Goal: Find specific page/section: Find specific page/section

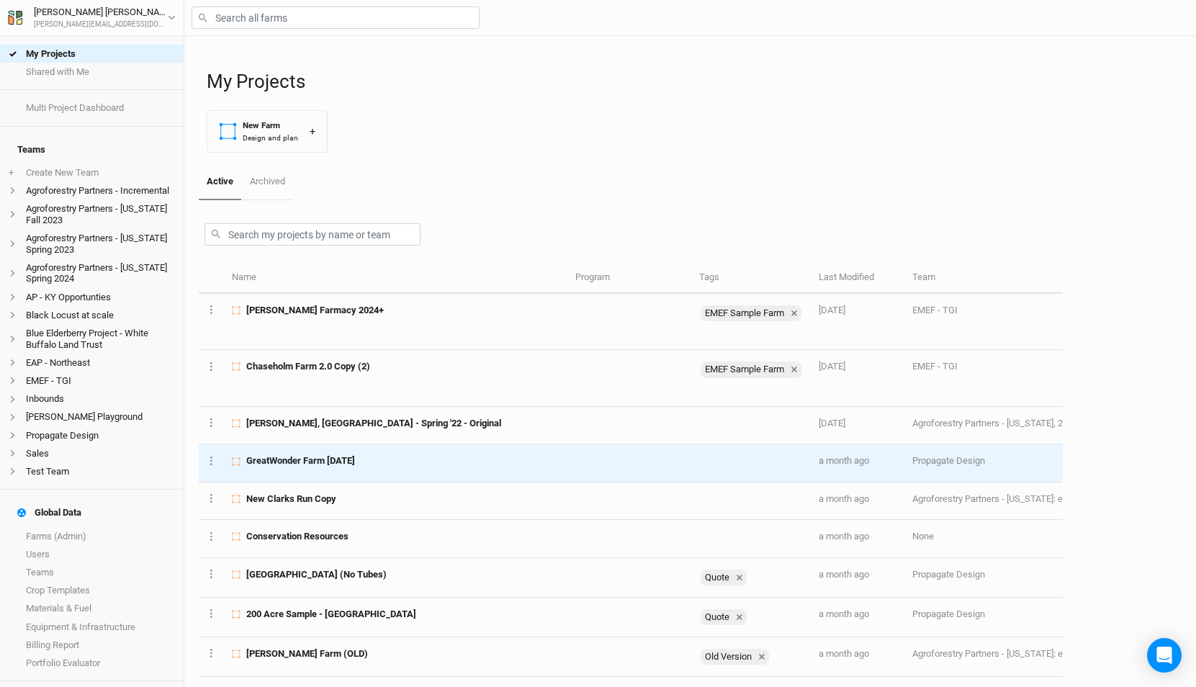
click at [355, 465] on span "GreatWonder Farm [DATE]" at bounding box center [300, 460] width 109 height 13
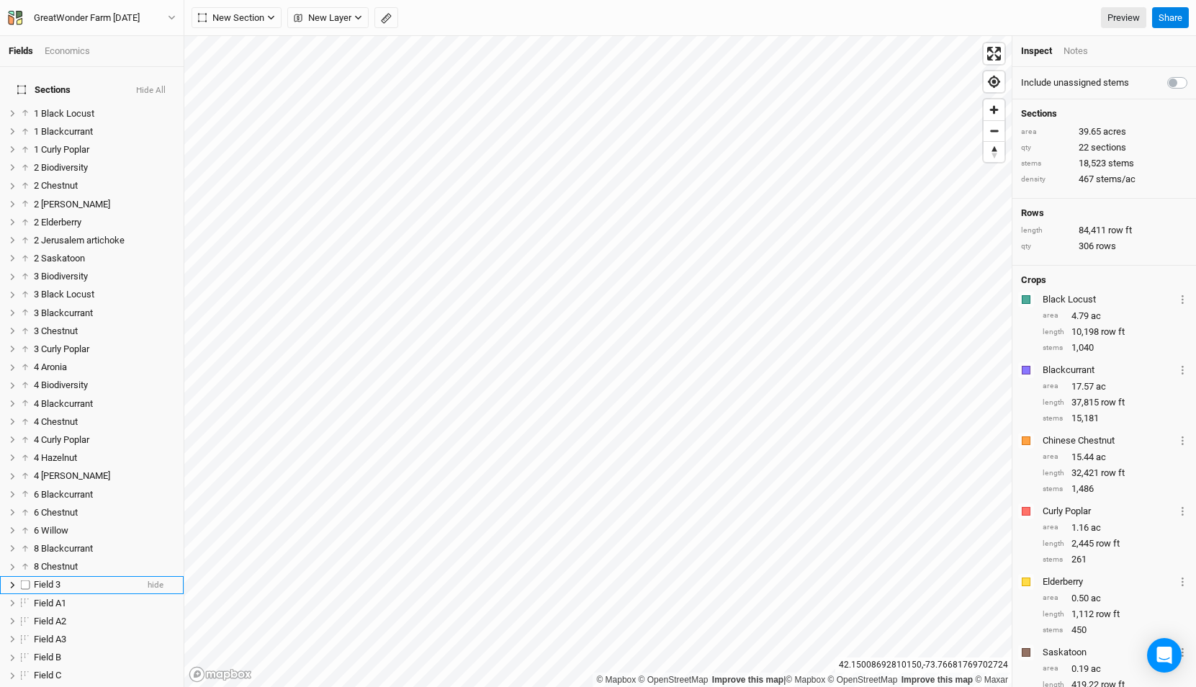
scroll to position [198, 0]
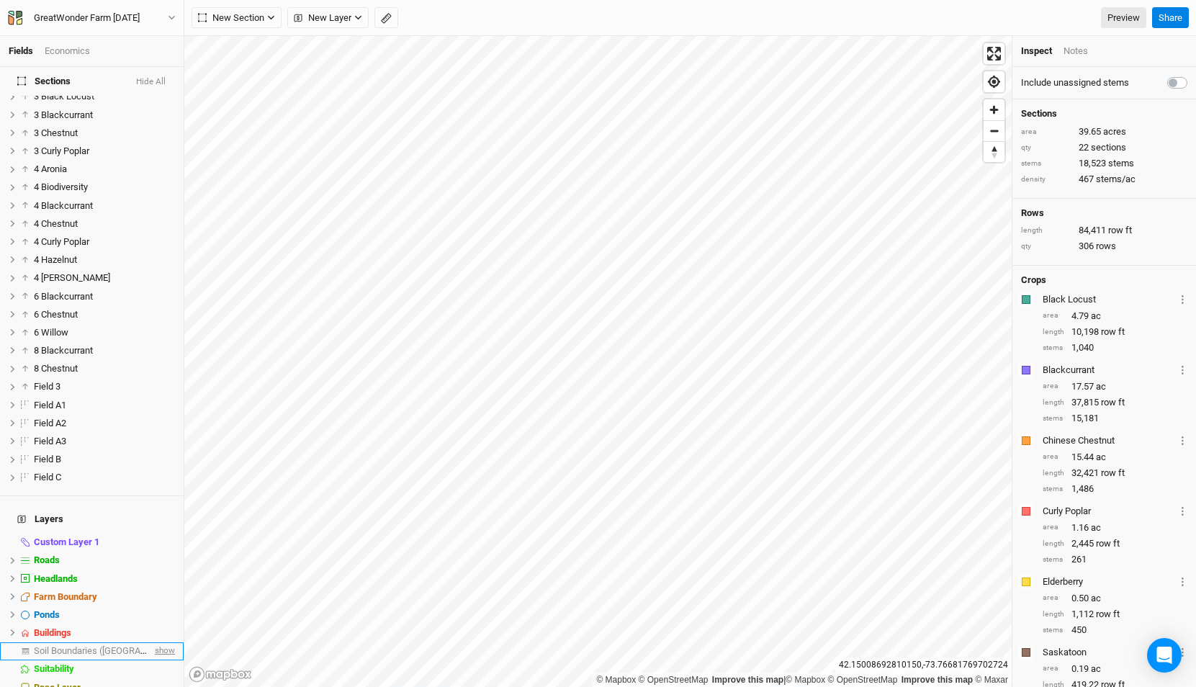
click at [165, 642] on span "show" at bounding box center [163, 651] width 23 height 18
click at [124, 645] on div "Soil Boundaries ([GEOGRAPHIC_DATA])" at bounding box center [95, 651] width 122 height 12
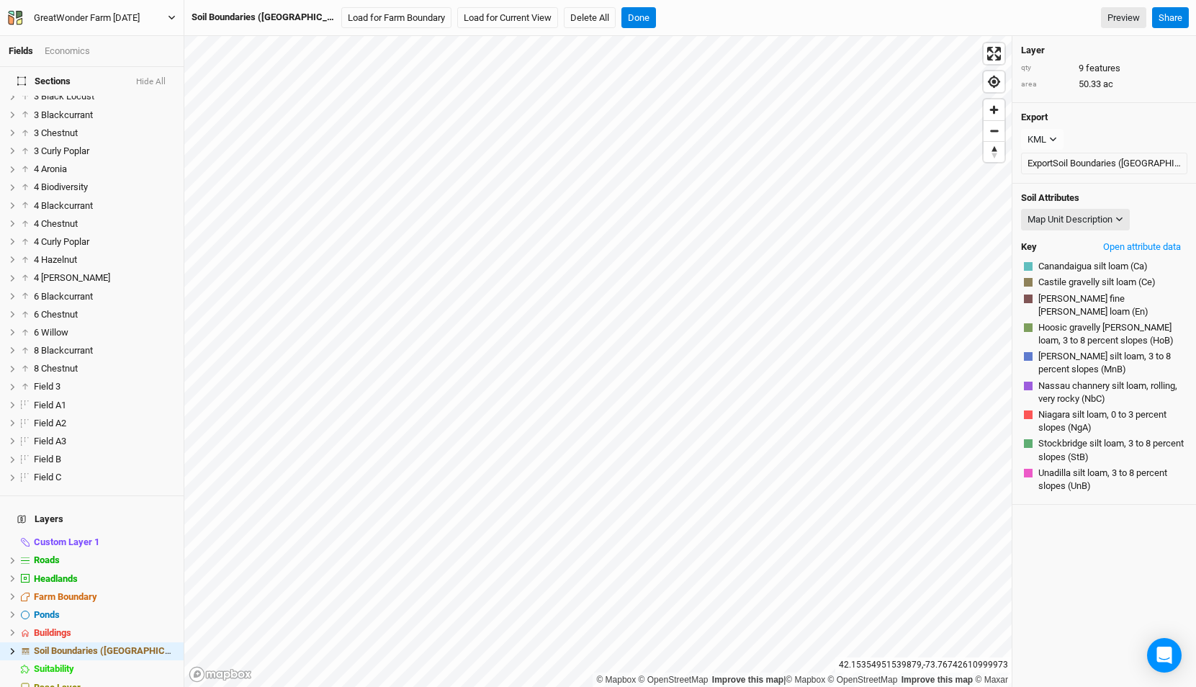
click at [70, 20] on div "GreatWonder Farm [DATE]" at bounding box center [87, 18] width 106 height 14
click at [83, 37] on button "Back" at bounding box center [120, 40] width 114 height 19
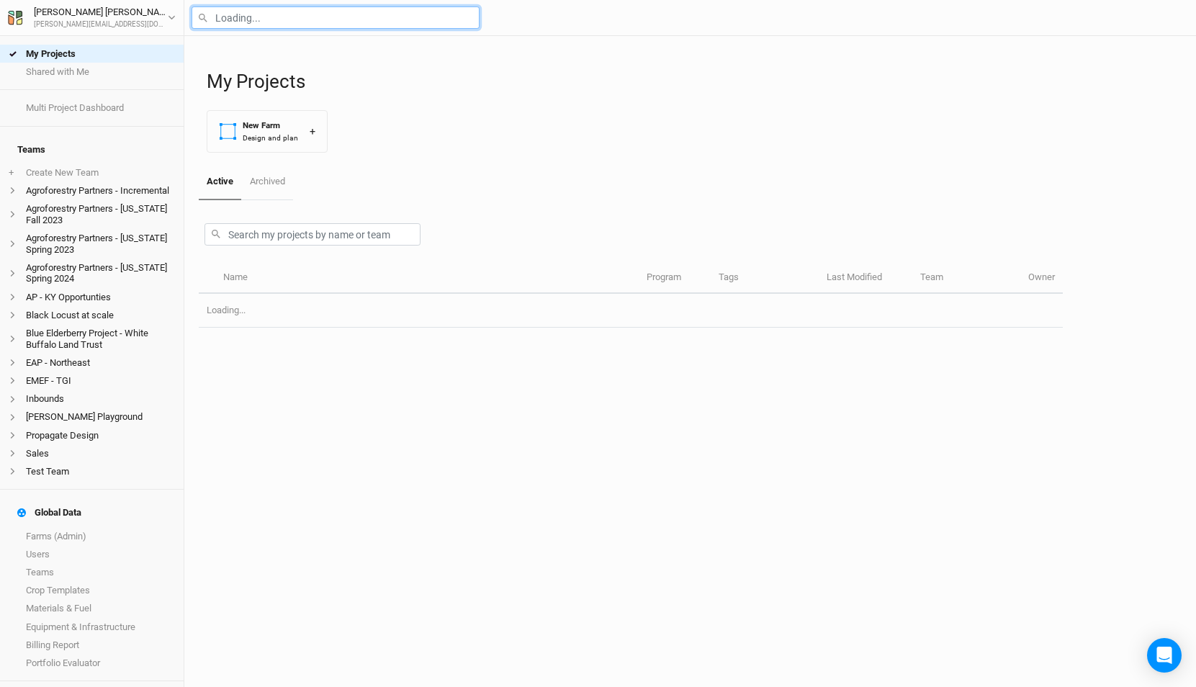
click at [268, 22] on input "text" at bounding box center [336, 17] width 288 height 22
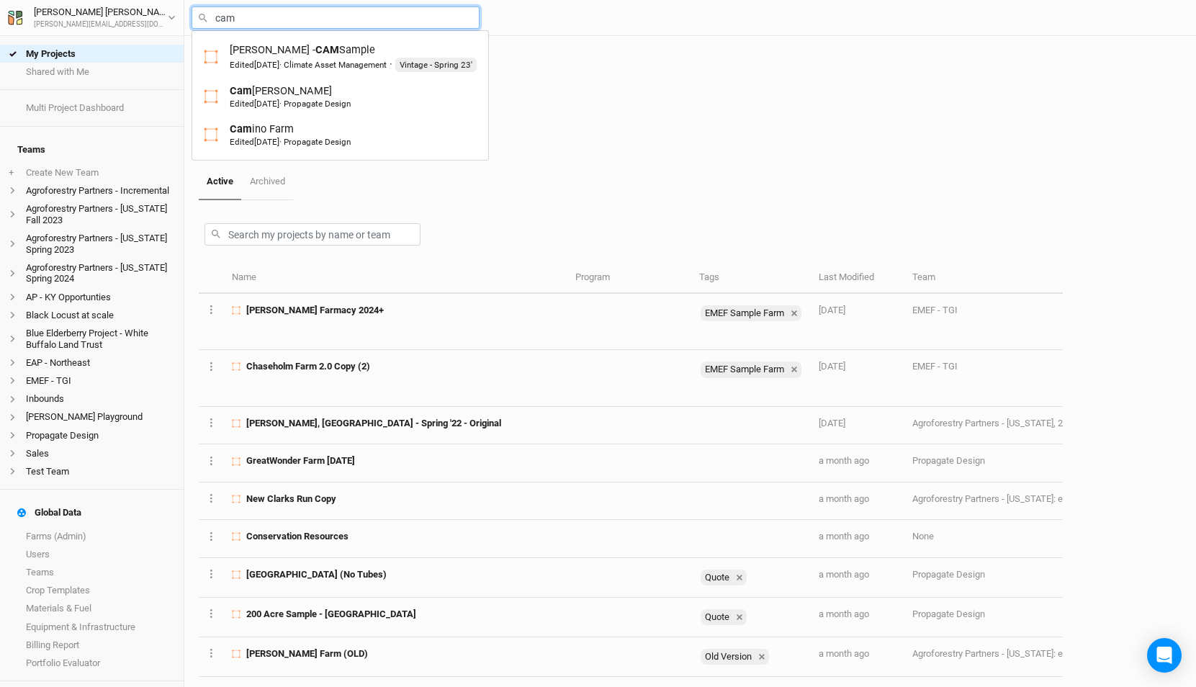
type input "cami"
type input "[GEOGRAPHIC_DATA]"
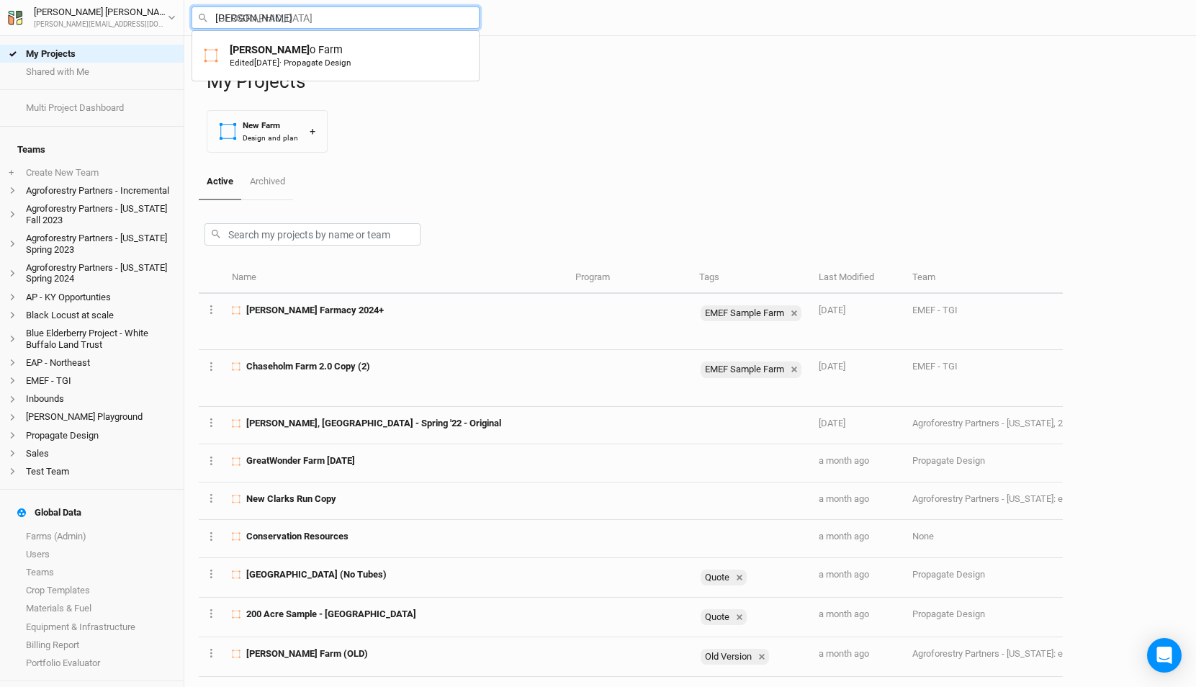
type input "camino"
click at [297, 56] on div "Camino Farm Edited [DATE] · Propagate Design" at bounding box center [290, 55] width 121 height 27
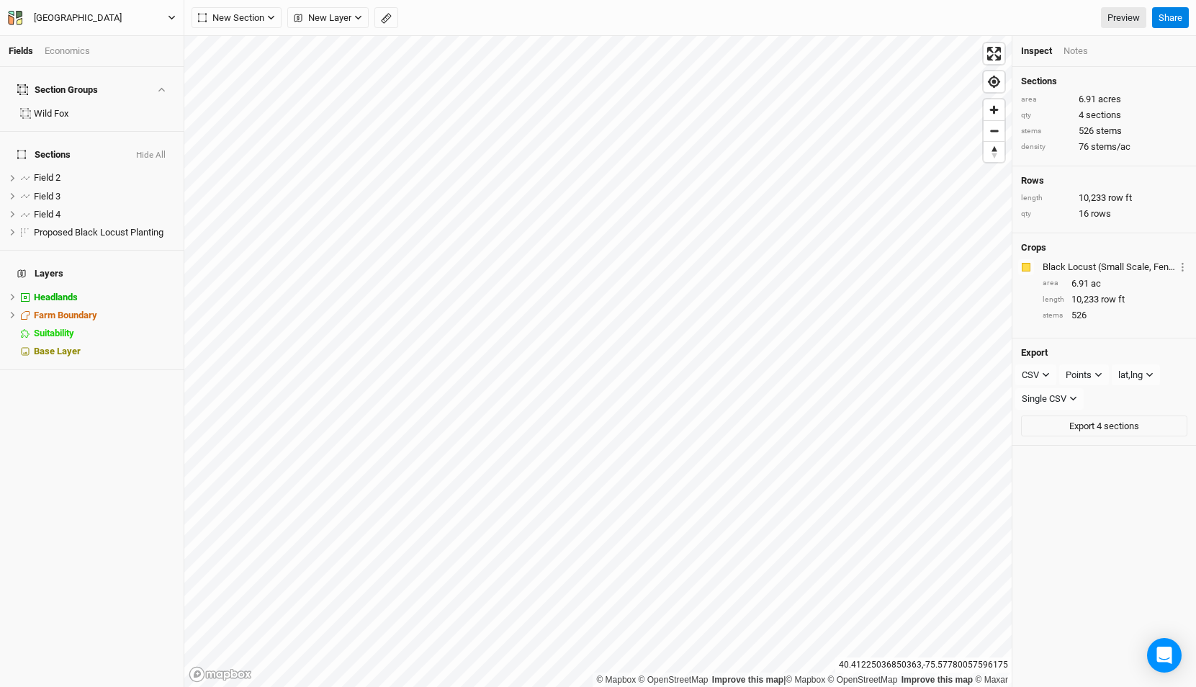
click at [88, 24] on div "[GEOGRAPHIC_DATA]" at bounding box center [78, 18] width 88 height 14
click at [103, 34] on button "Back" at bounding box center [120, 40] width 114 height 19
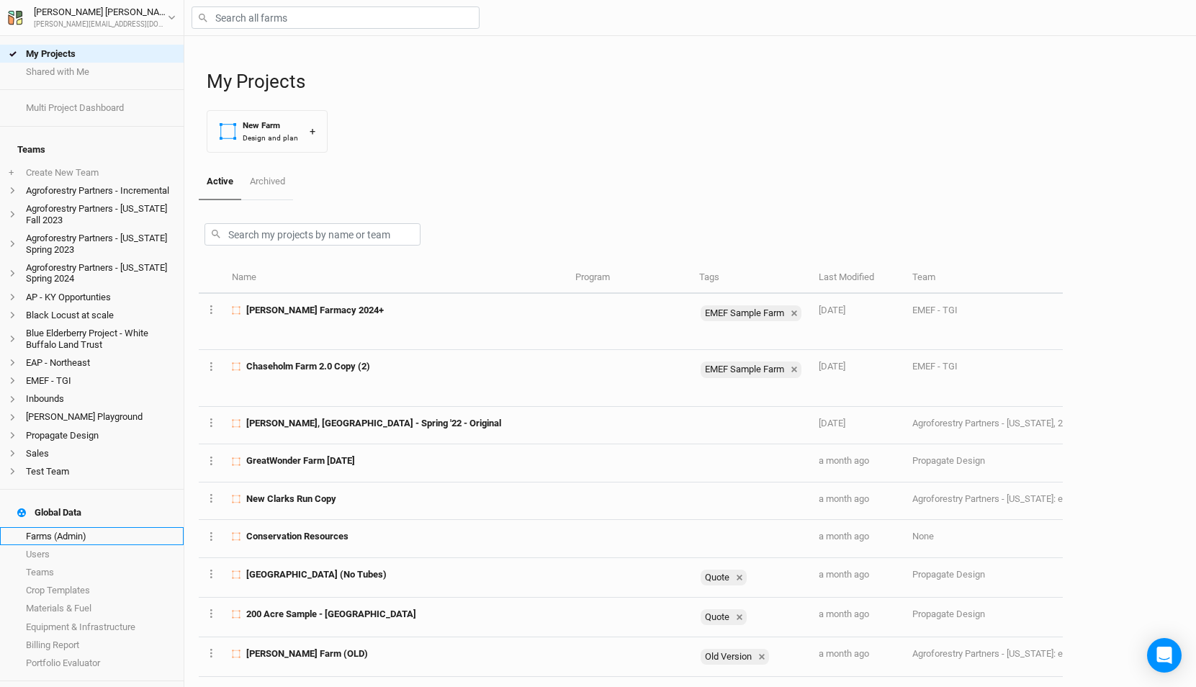
click at [73, 527] on link "Farms (Admin)" at bounding box center [92, 536] width 184 height 18
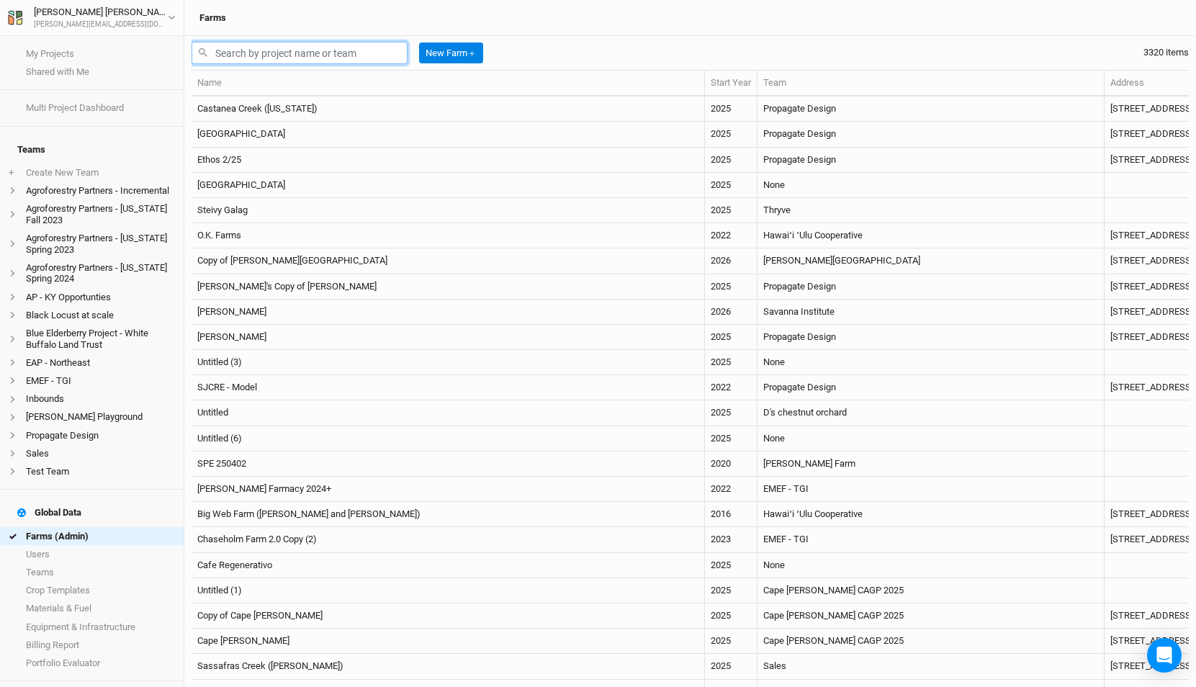
click at [385, 60] on input "text" at bounding box center [300, 53] width 216 height 22
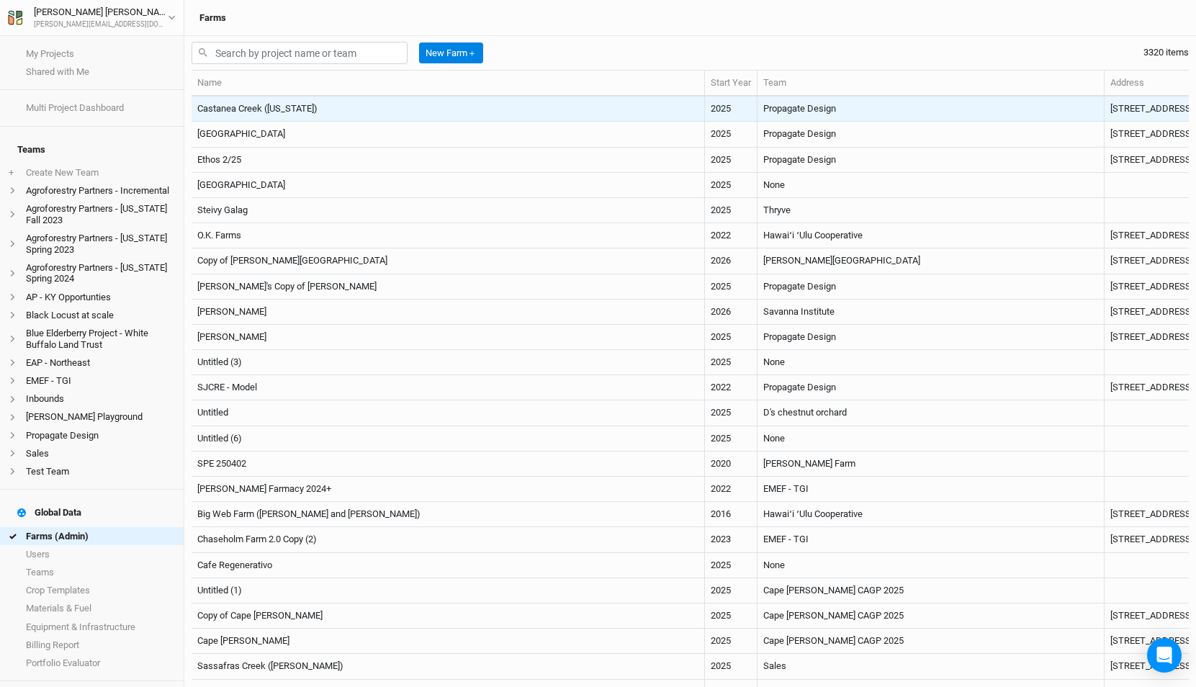
click at [368, 106] on td "Castanea Creek ([US_STATE])" at bounding box center [448, 109] width 513 height 25
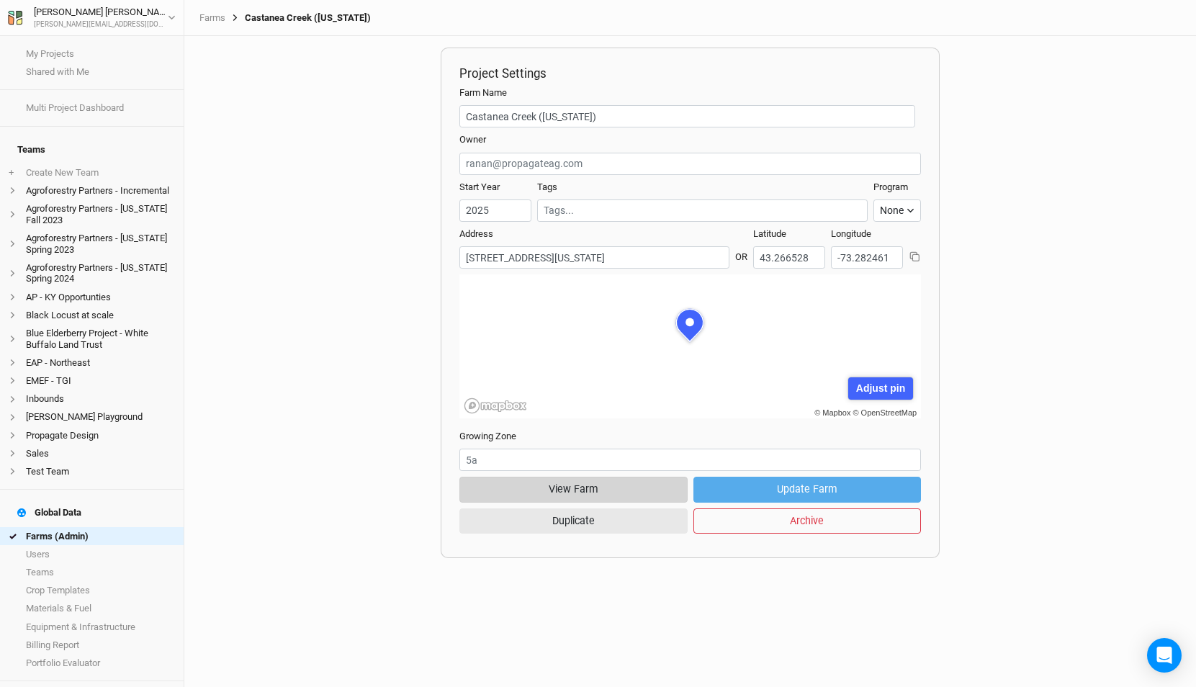
scroll to position [72, 230]
click at [588, 489] on button "View Farm" at bounding box center [573, 489] width 228 height 25
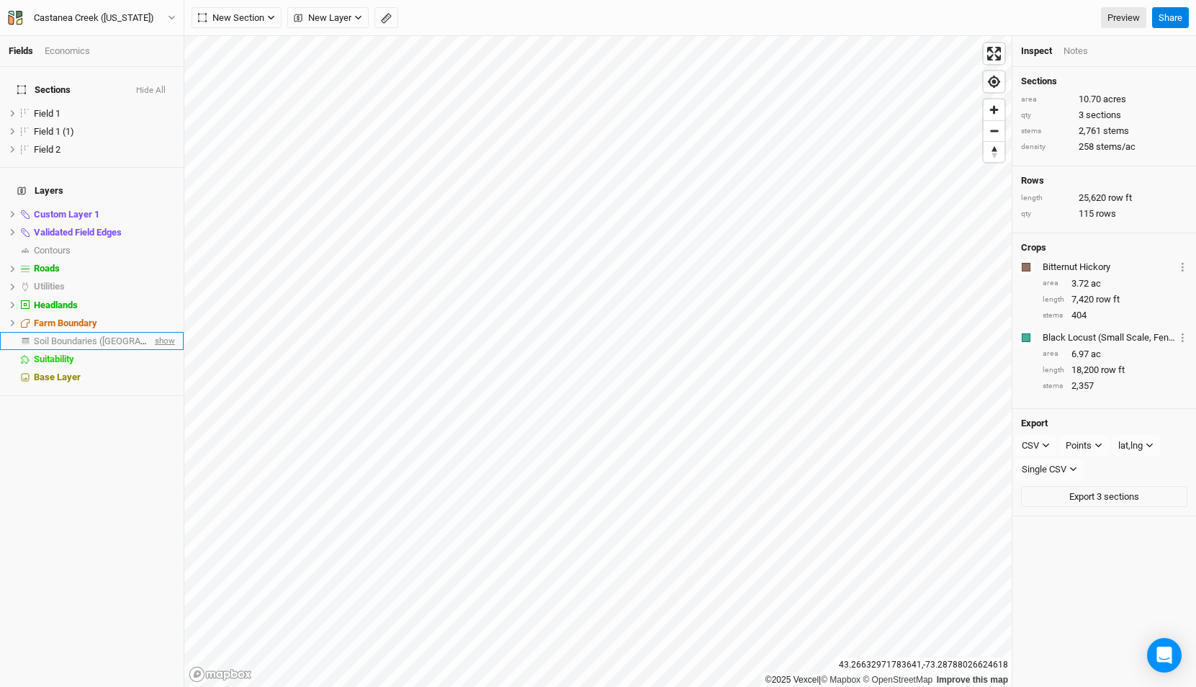
click at [169, 332] on span "show" at bounding box center [163, 341] width 23 height 18
click at [118, 336] on span "Soil Boundaries ([GEOGRAPHIC_DATA])" at bounding box center [116, 341] width 165 height 11
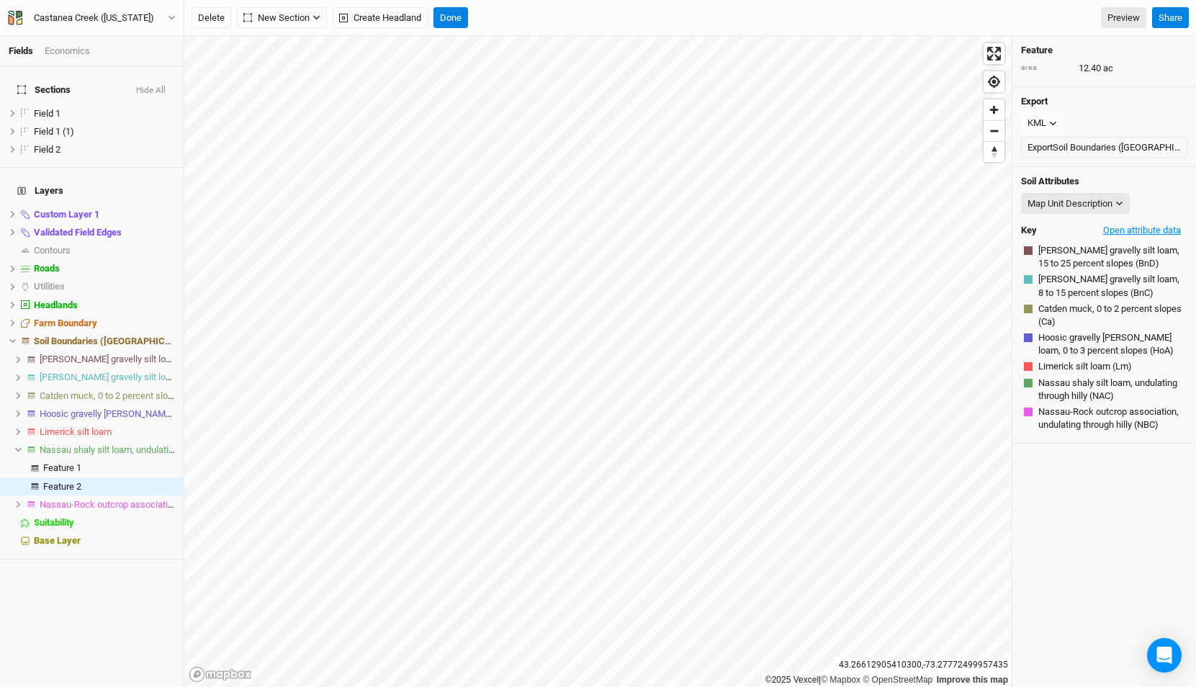
click at [1144, 232] on button "Open attribute data" at bounding box center [1142, 231] width 91 height 22
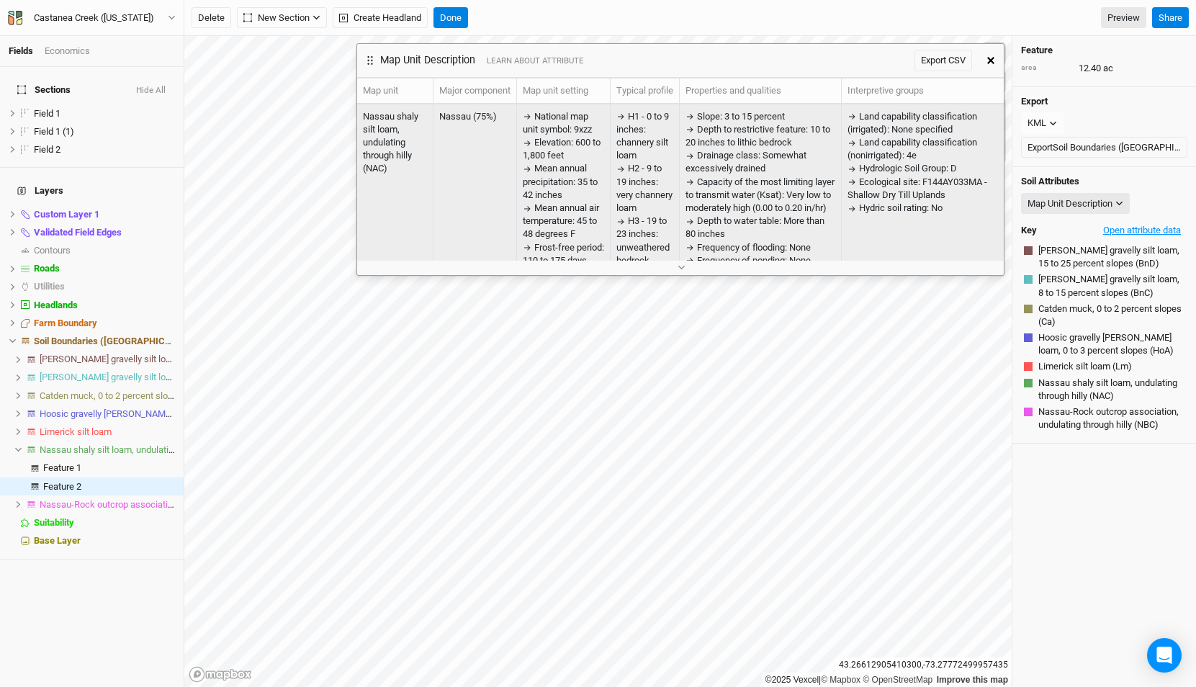
scroll to position [66, 0]
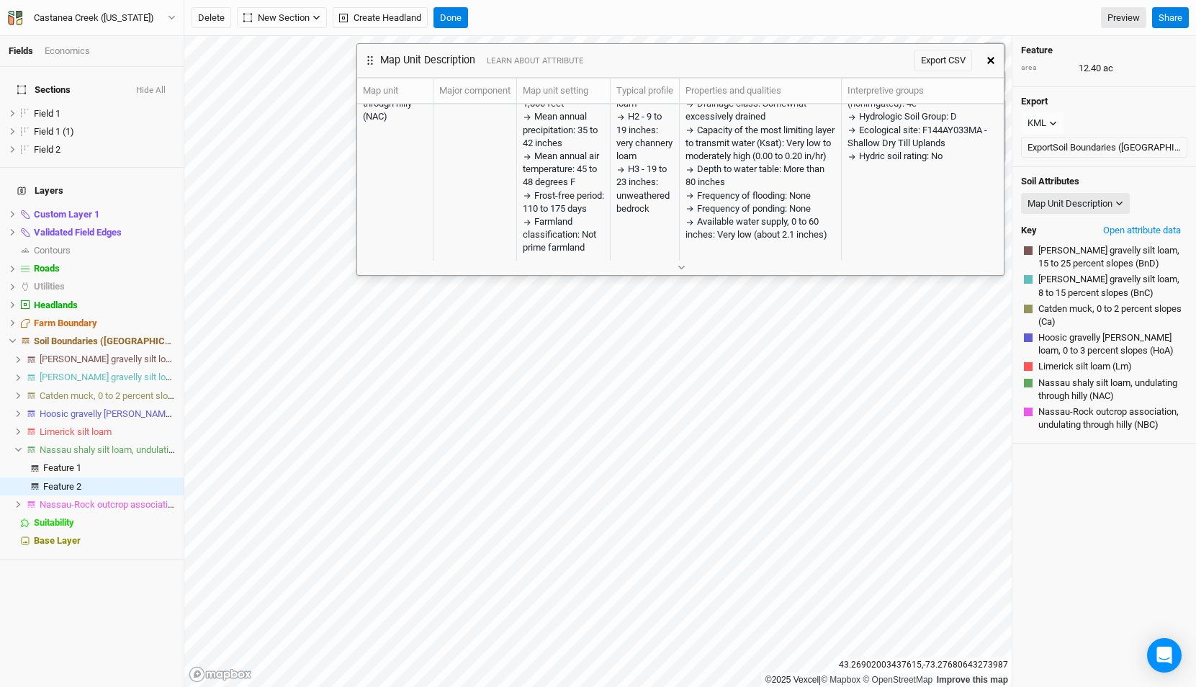
click at [996, 58] on button "button" at bounding box center [991, 61] width 26 height 26
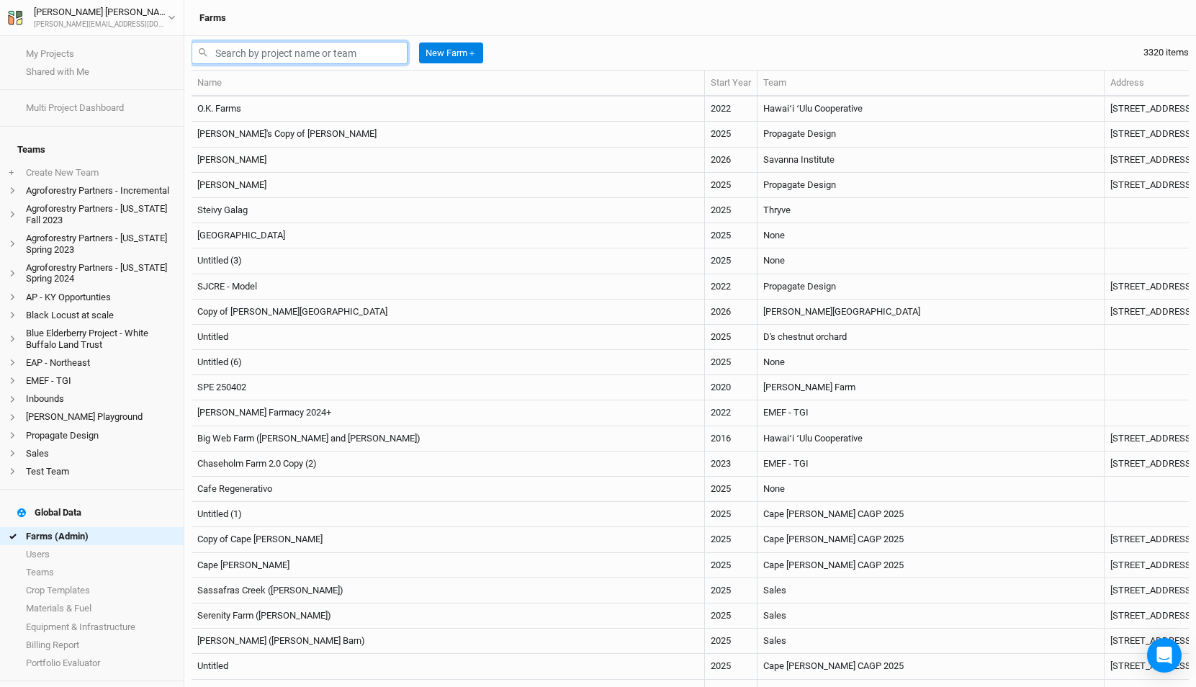
click at [291, 54] on input "text" at bounding box center [300, 53] width 216 height 22
click at [264, 53] on input "text" at bounding box center [300, 53] width 216 height 22
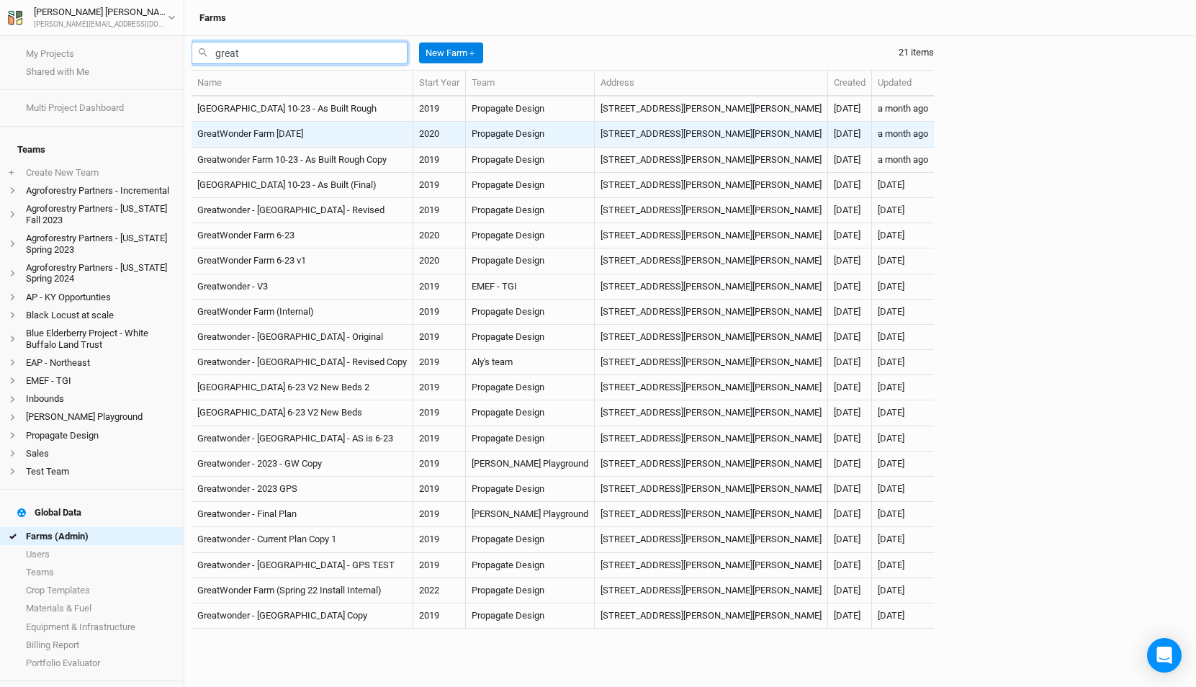
type input "great"
click at [317, 142] on td "GreatWonder Farm [DATE]" at bounding box center [303, 134] width 222 height 25
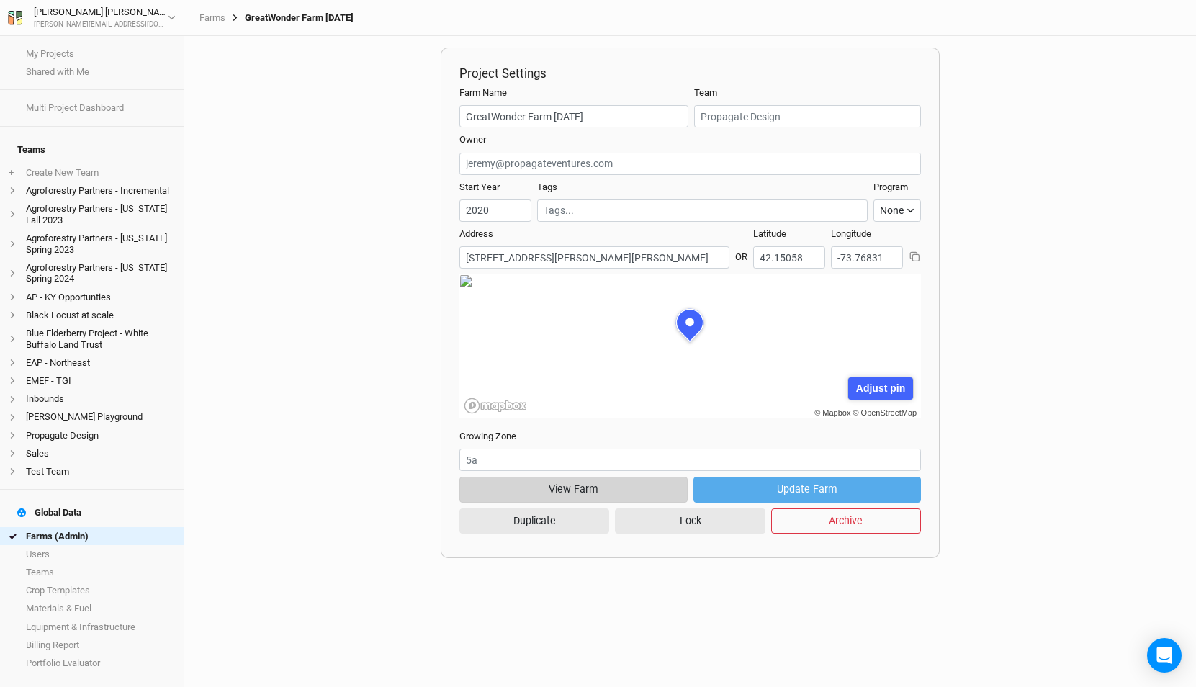
click at [632, 495] on button "View Farm" at bounding box center [573, 489] width 228 height 25
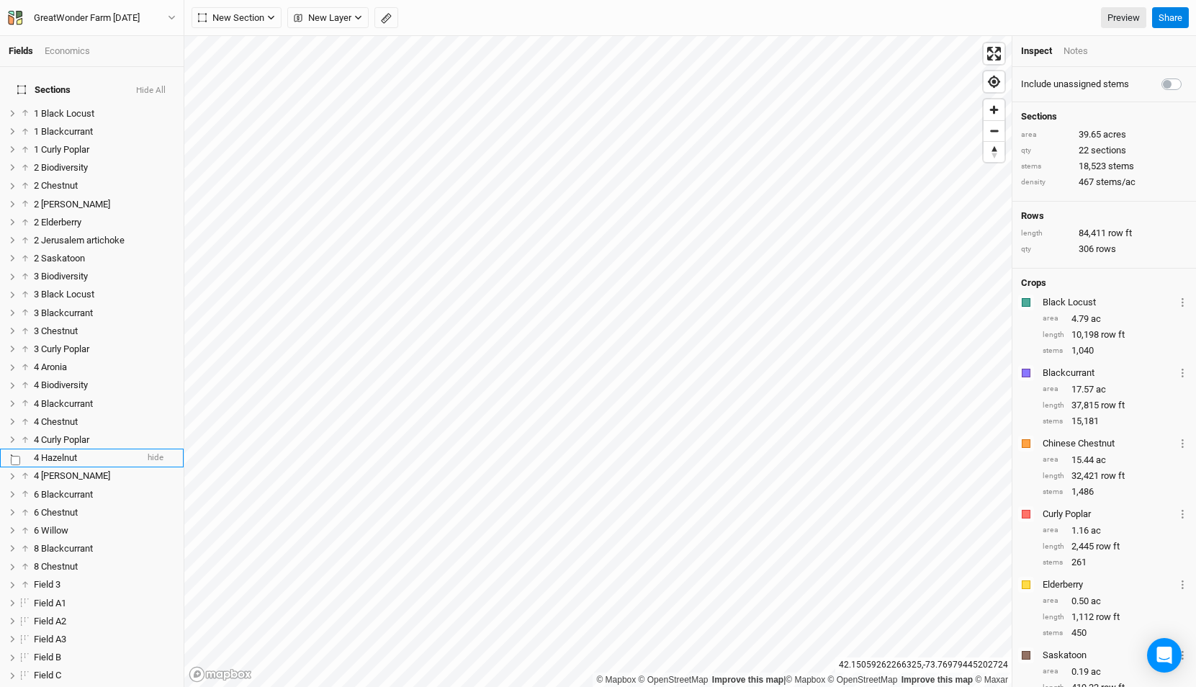
scroll to position [198, 0]
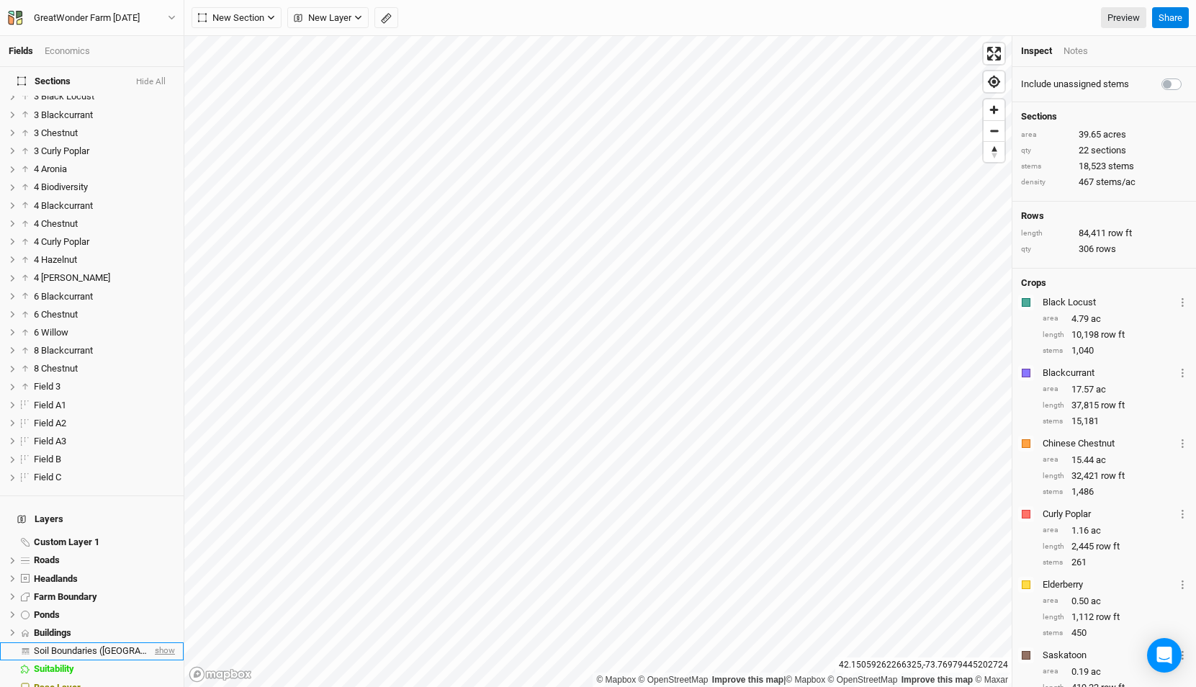
click at [161, 642] on span "show" at bounding box center [163, 651] width 23 height 18
click at [119, 624] on li "Buildings hide" at bounding box center [92, 633] width 184 height 18
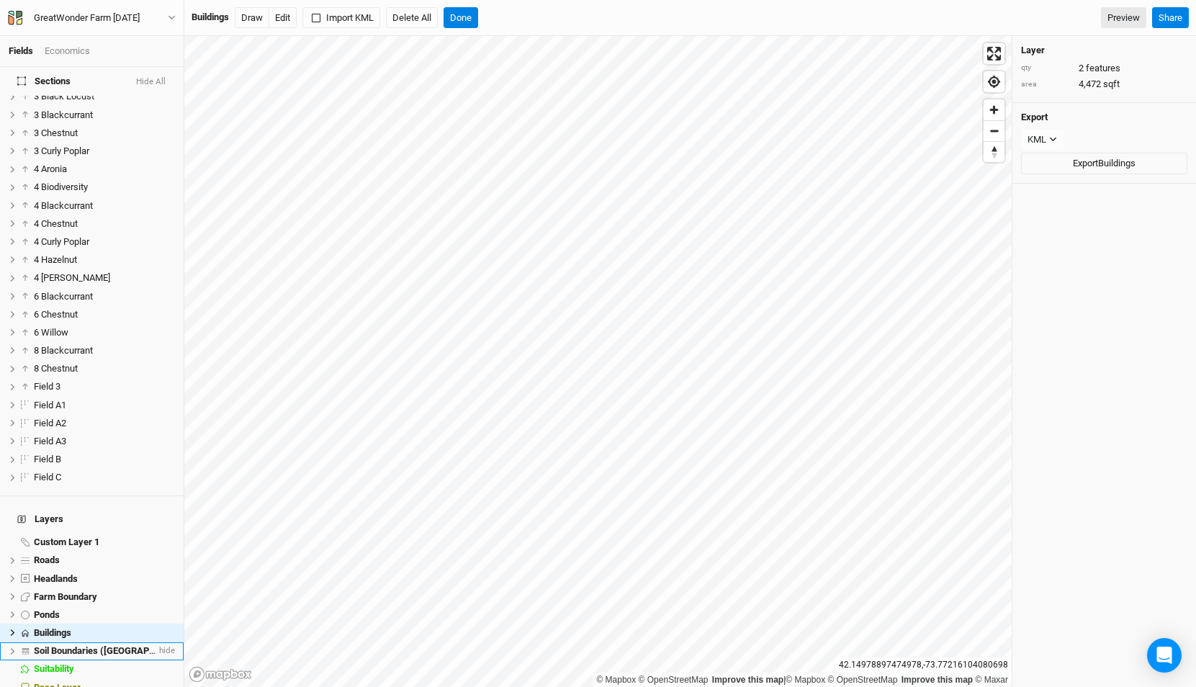
click at [117, 645] on span "Soil Boundaries ([GEOGRAPHIC_DATA])" at bounding box center [116, 650] width 165 height 11
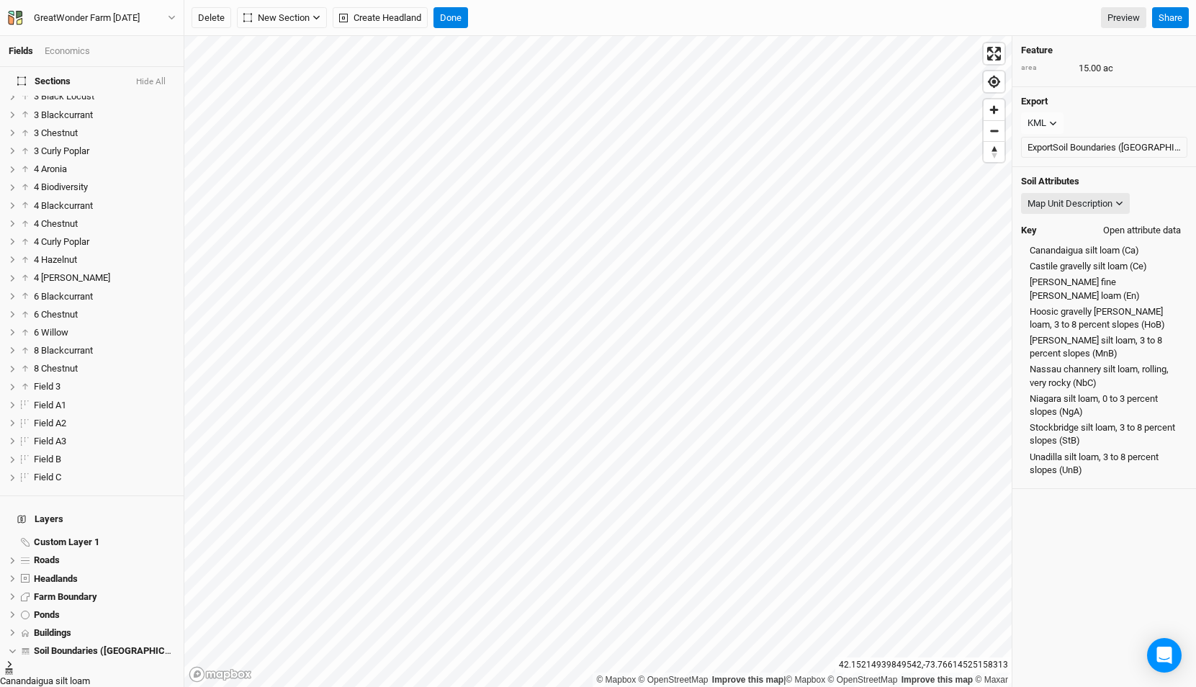
click at [1136, 233] on button "Open attribute data" at bounding box center [1142, 231] width 91 height 22
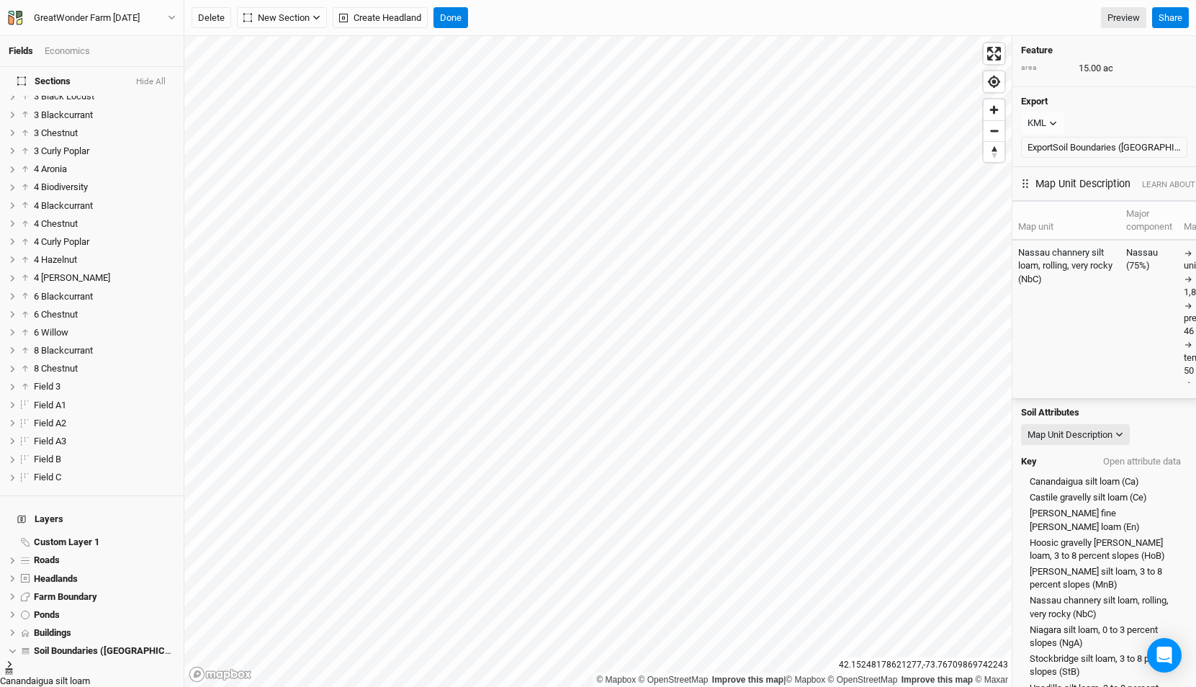
scroll to position [0, 0]
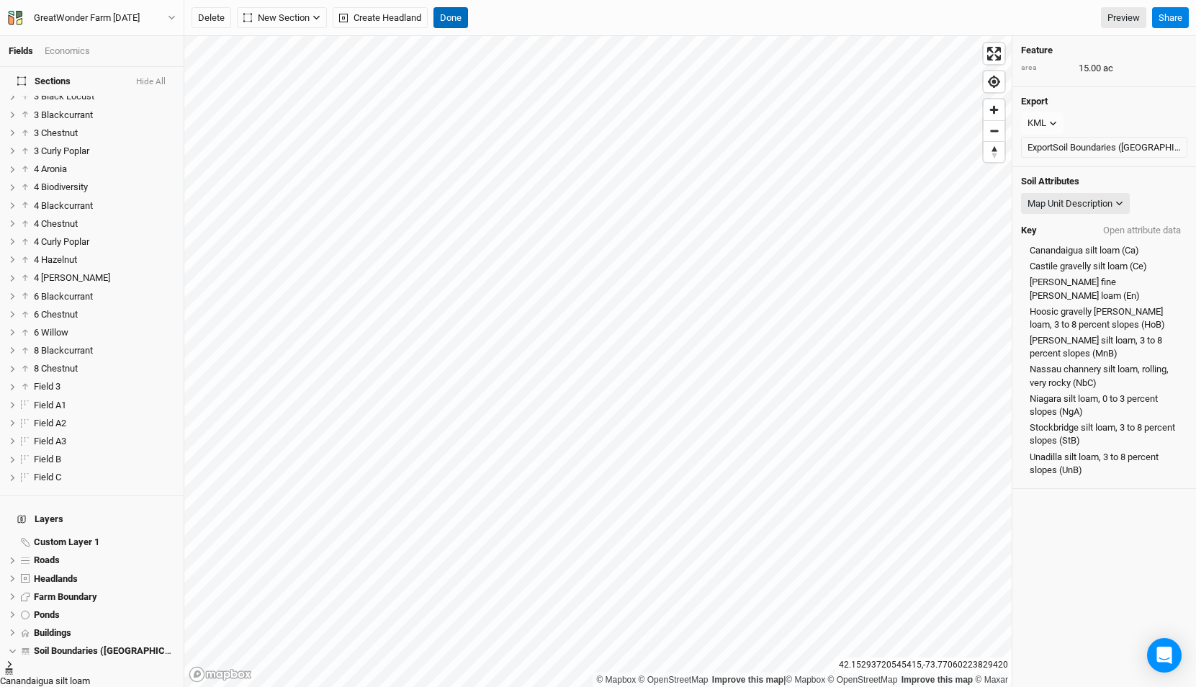
click at [441, 14] on button "Done" at bounding box center [451, 18] width 35 height 22
